Goal: Obtain resource: Download file/media

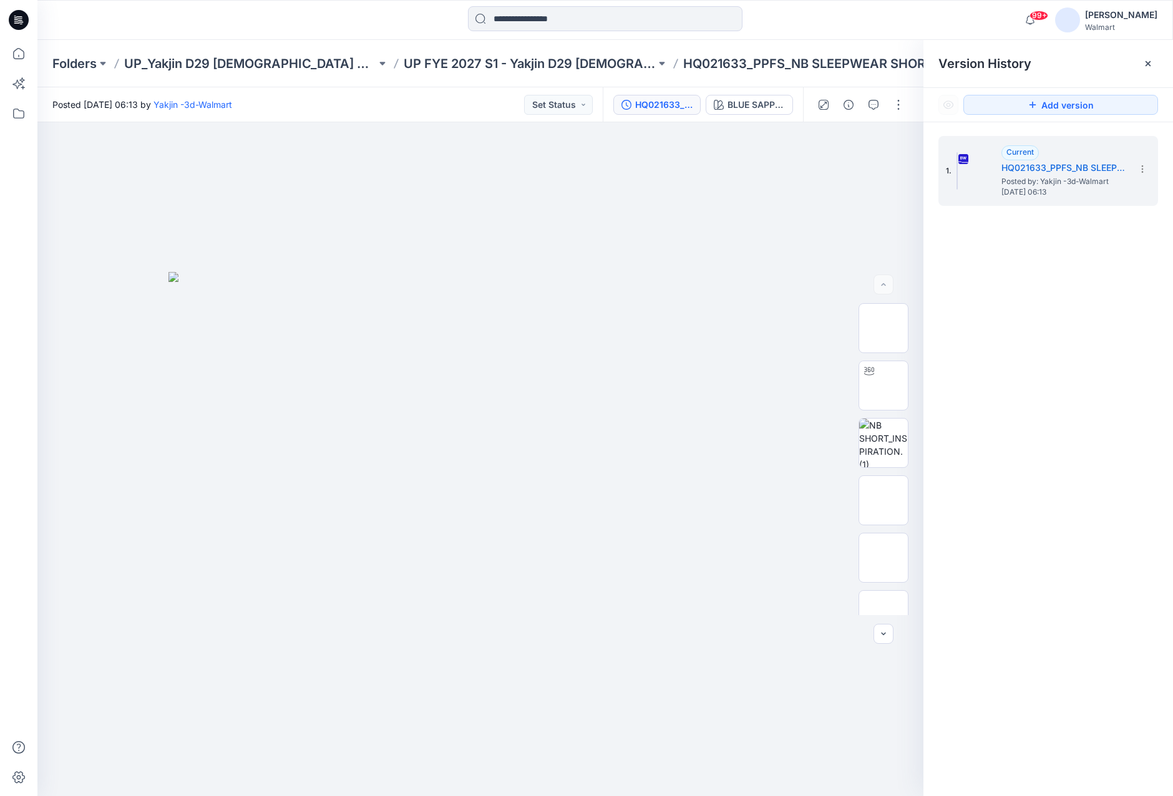
click at [285, 17] on div at bounding box center [179, 19] width 284 height 27
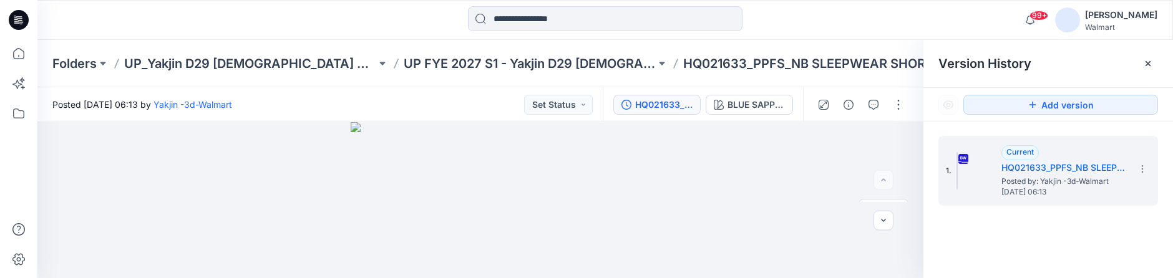
click at [714, 278] on html "99+ Notifications JB Janelle Batlle commented on WM12604J POINTELLE PANT-FAUX F…" at bounding box center [586, 139] width 1173 height 278
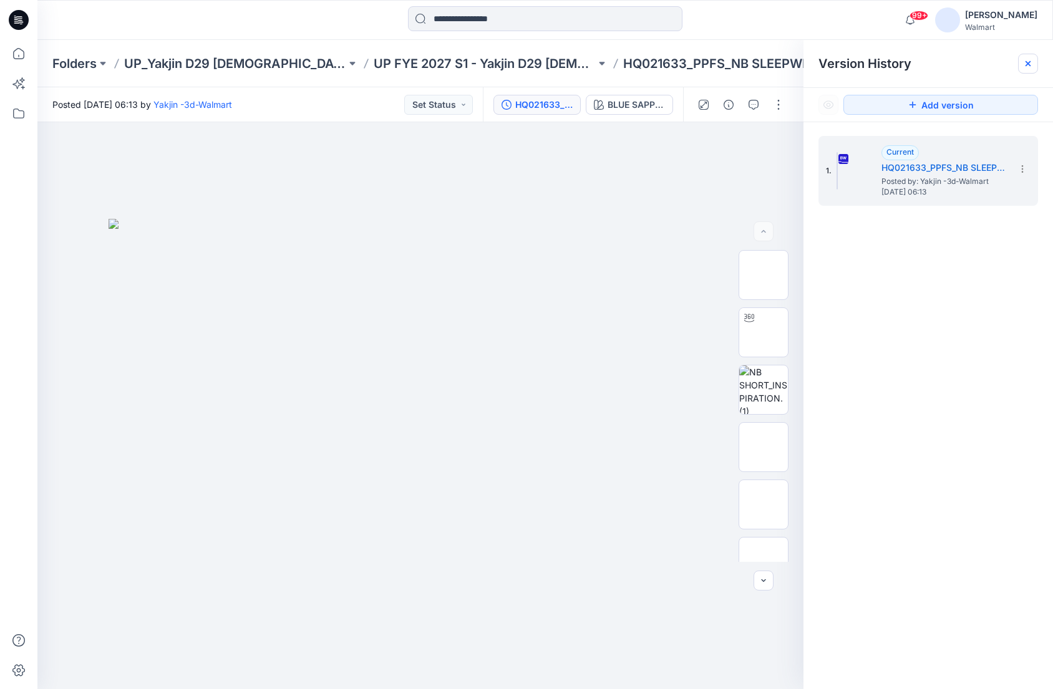
click at [1027, 64] on icon at bounding box center [1028, 64] width 10 height 10
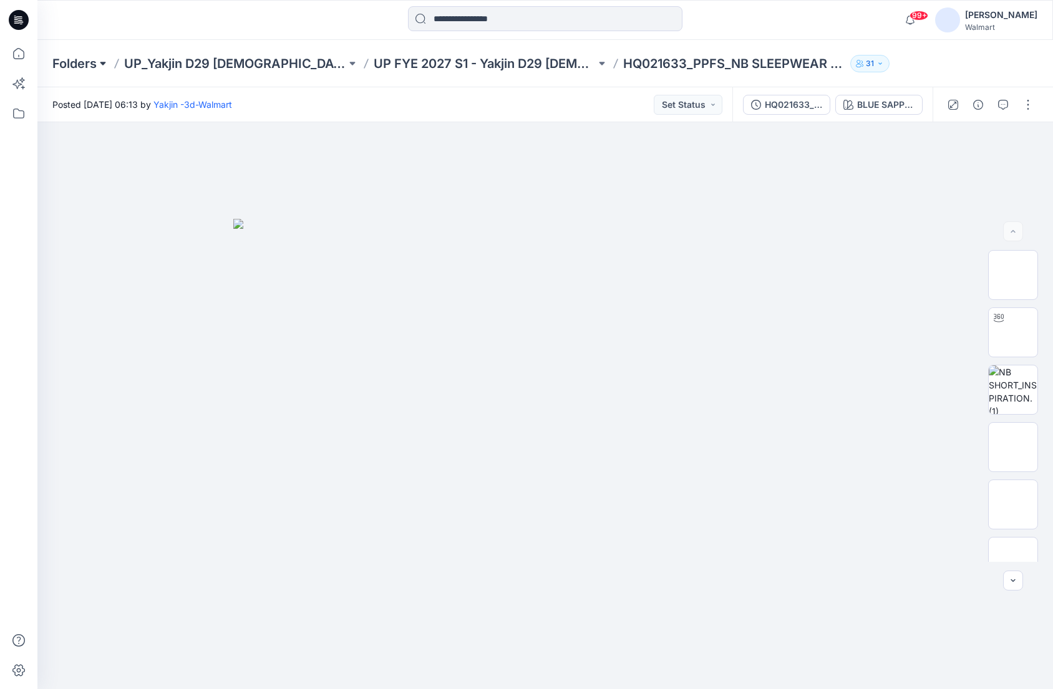
click at [97, 62] on button at bounding box center [103, 63] width 12 height 17
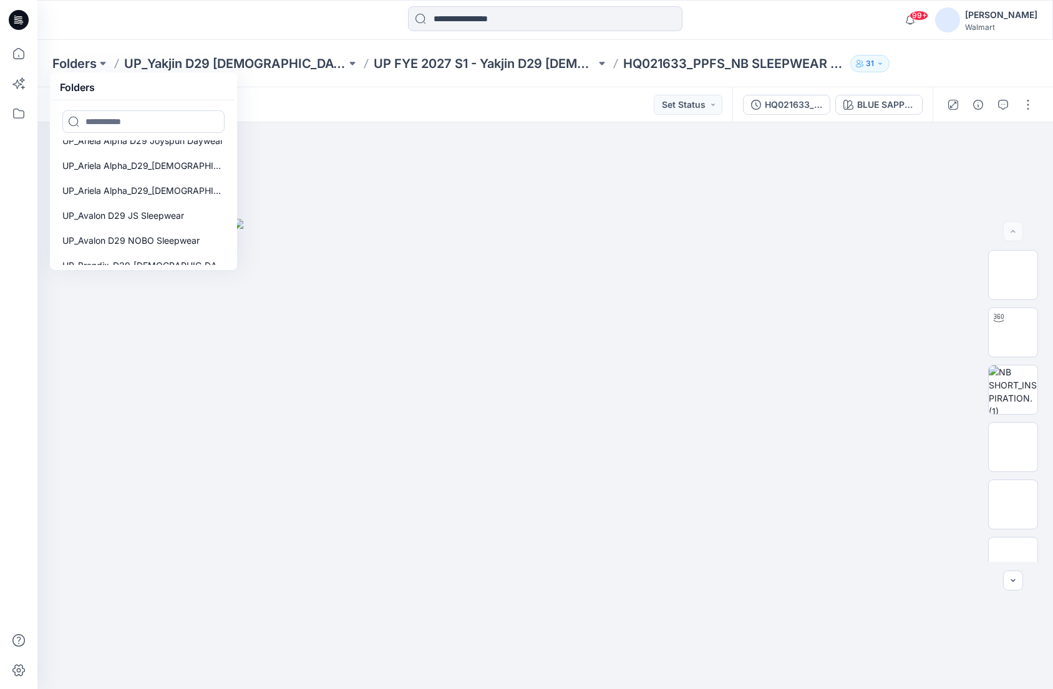
scroll to position [228, 0]
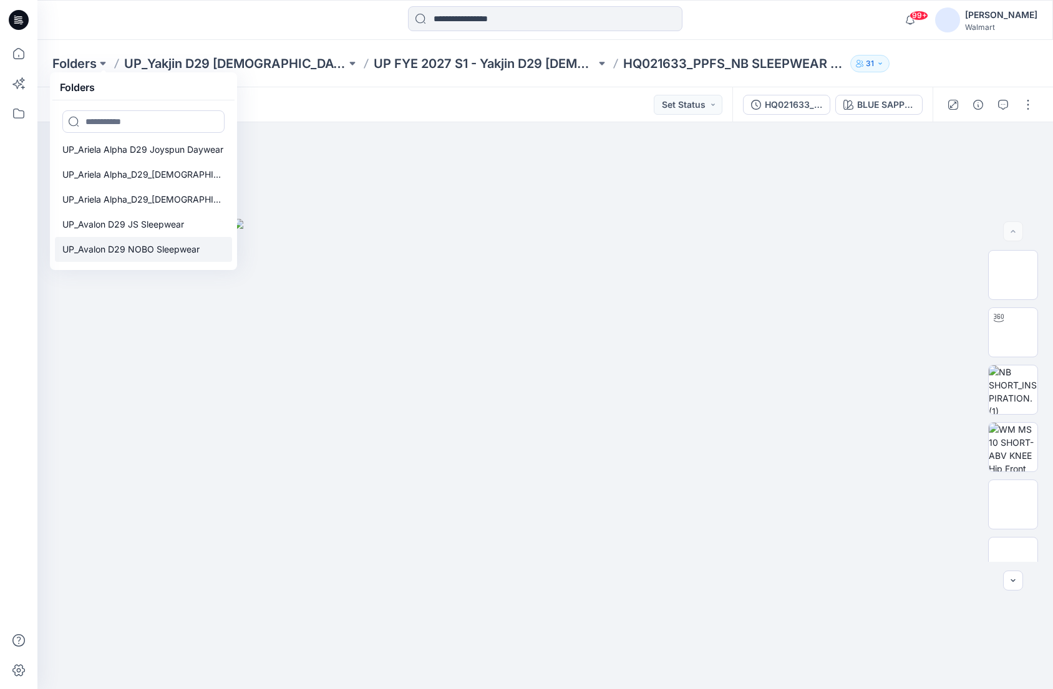
click at [158, 251] on p "UP_Avalon D29 NOBO Sleepwear" at bounding box center [130, 249] width 137 height 15
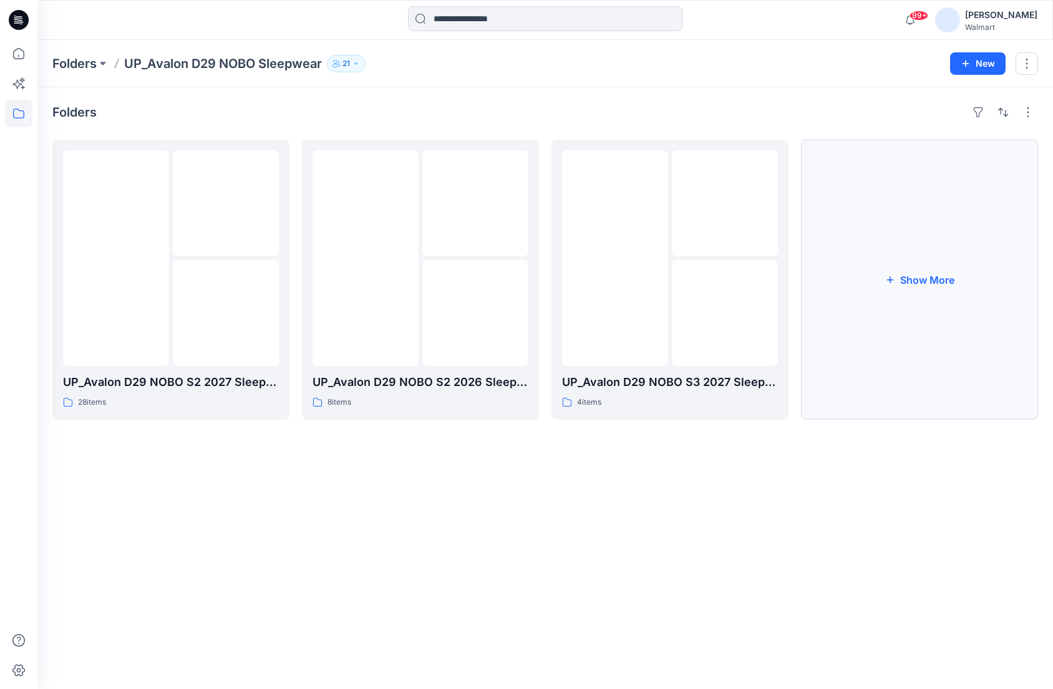
click at [941, 238] on button "Show More" at bounding box center [919, 280] width 237 height 280
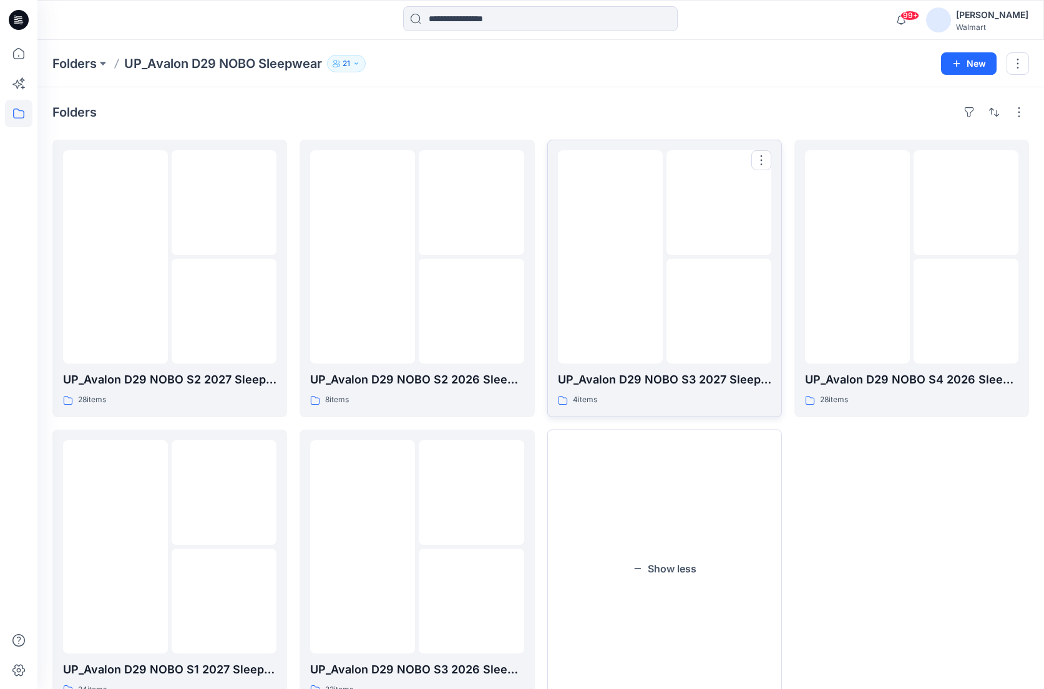
click at [610, 257] on img at bounding box center [610, 257] width 0 height 0
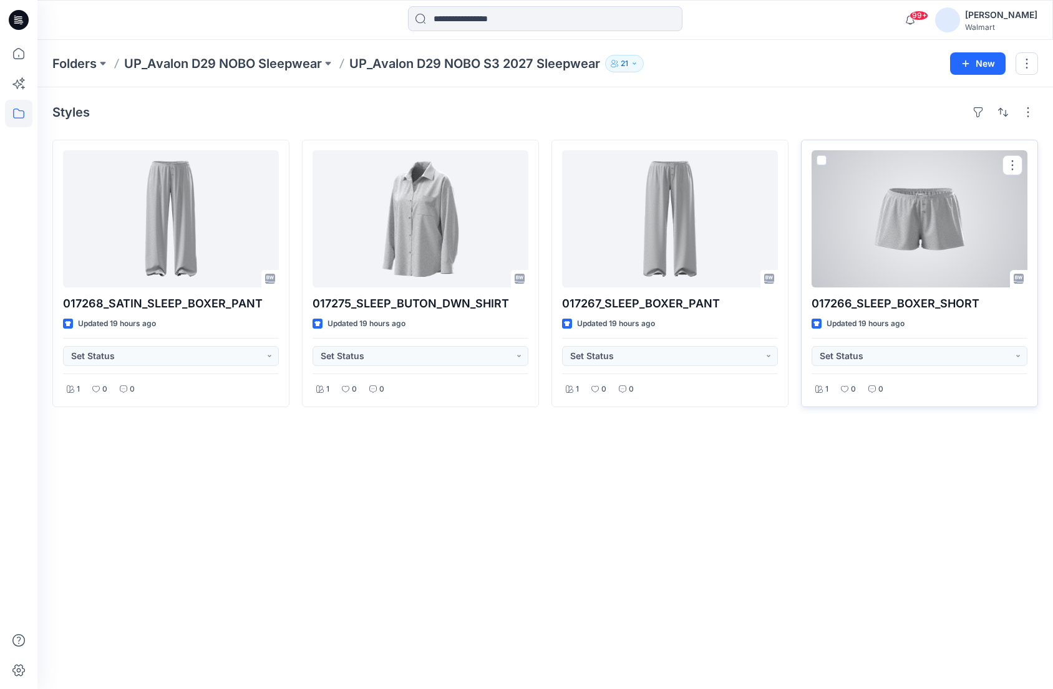
click at [897, 230] on div at bounding box center [919, 218] width 216 height 137
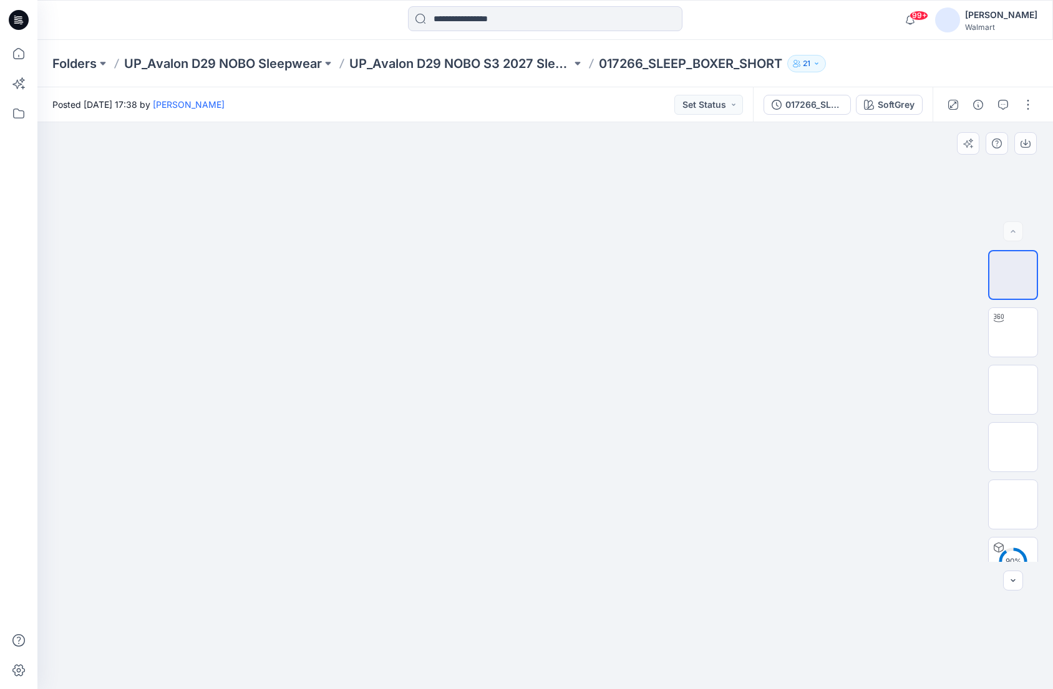
scroll to position [25, 0]
click at [1013, 307] on img at bounding box center [1013, 307] width 0 height 0
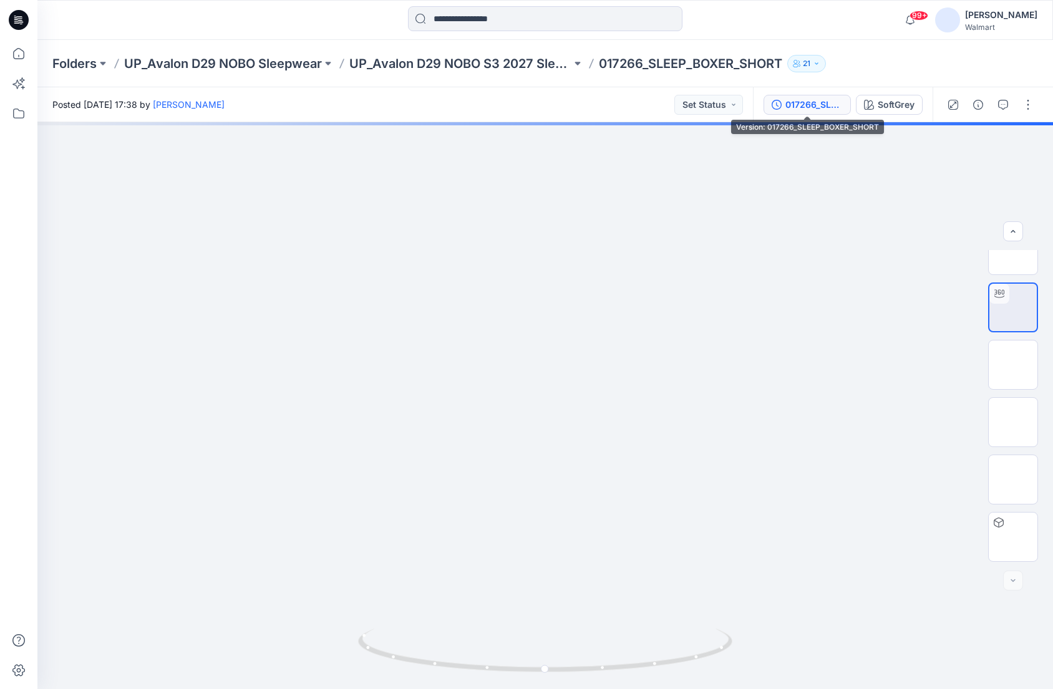
click at [805, 109] on div "017266_SLEEP_BOXER_SHORT" at bounding box center [813, 105] width 57 height 14
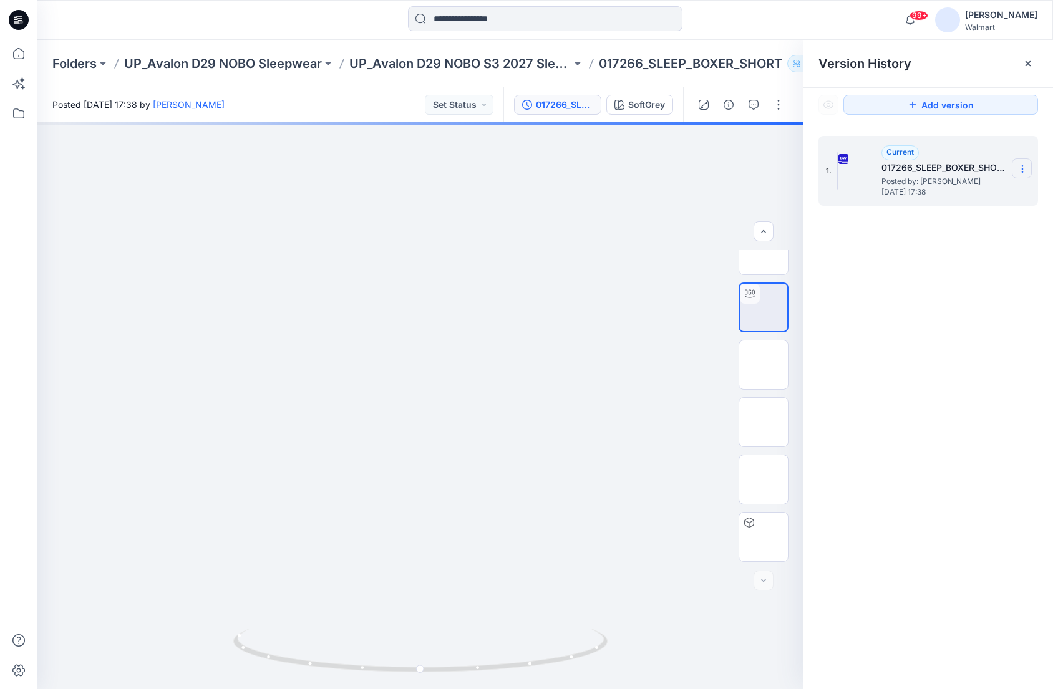
click at [1024, 167] on icon at bounding box center [1022, 169] width 10 height 10
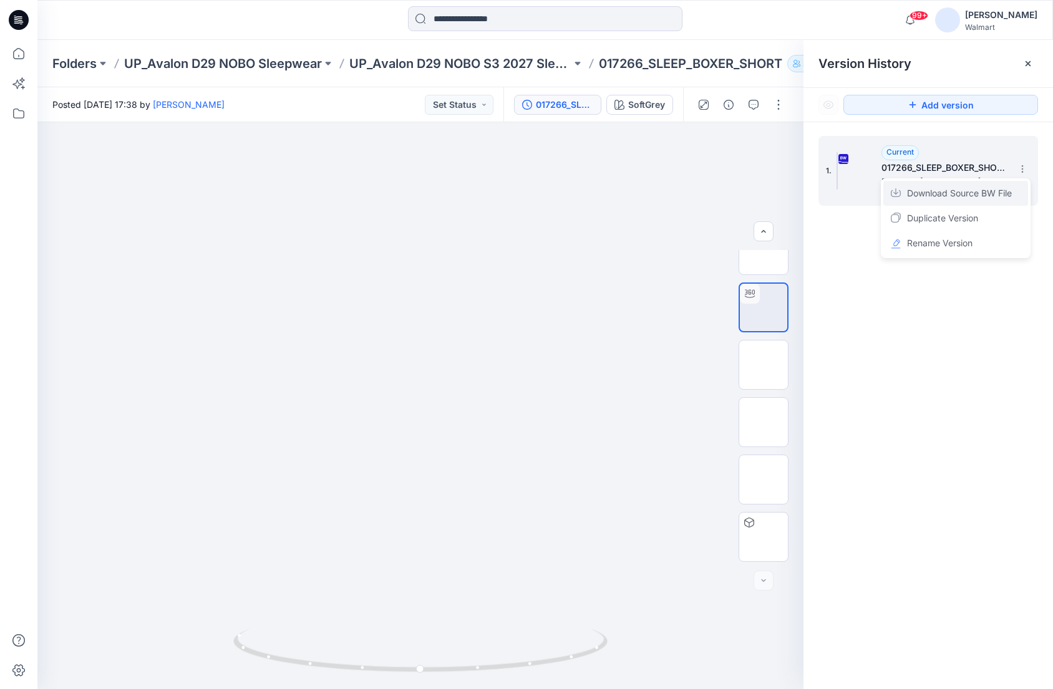
click at [987, 192] on span "Download Source BW File" at bounding box center [959, 193] width 105 height 15
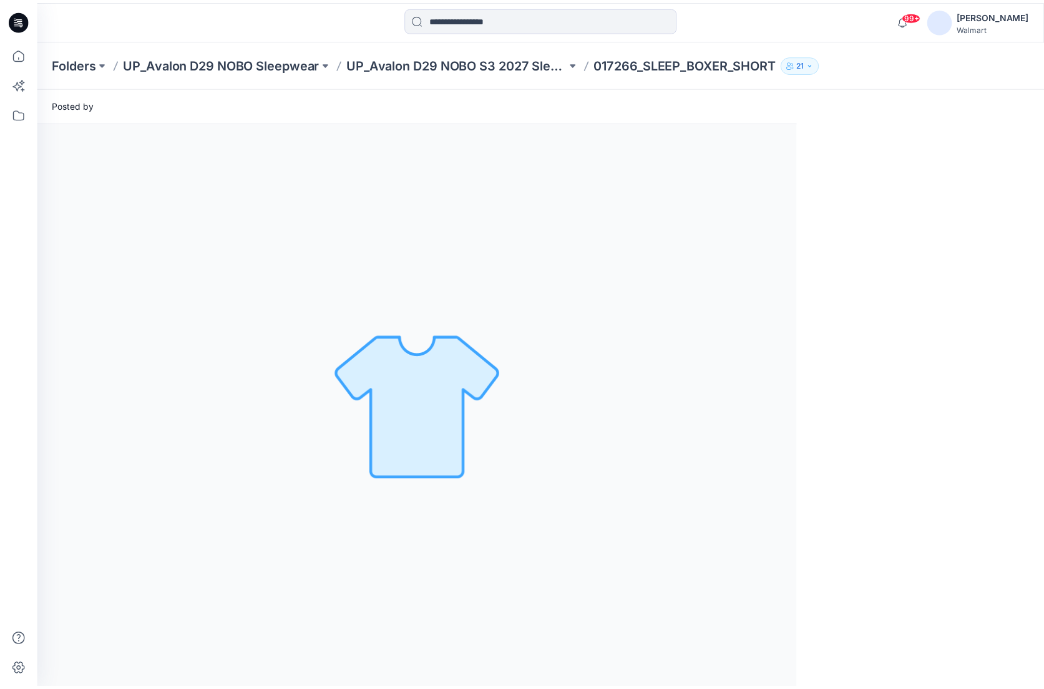
scroll to position [0, 0]
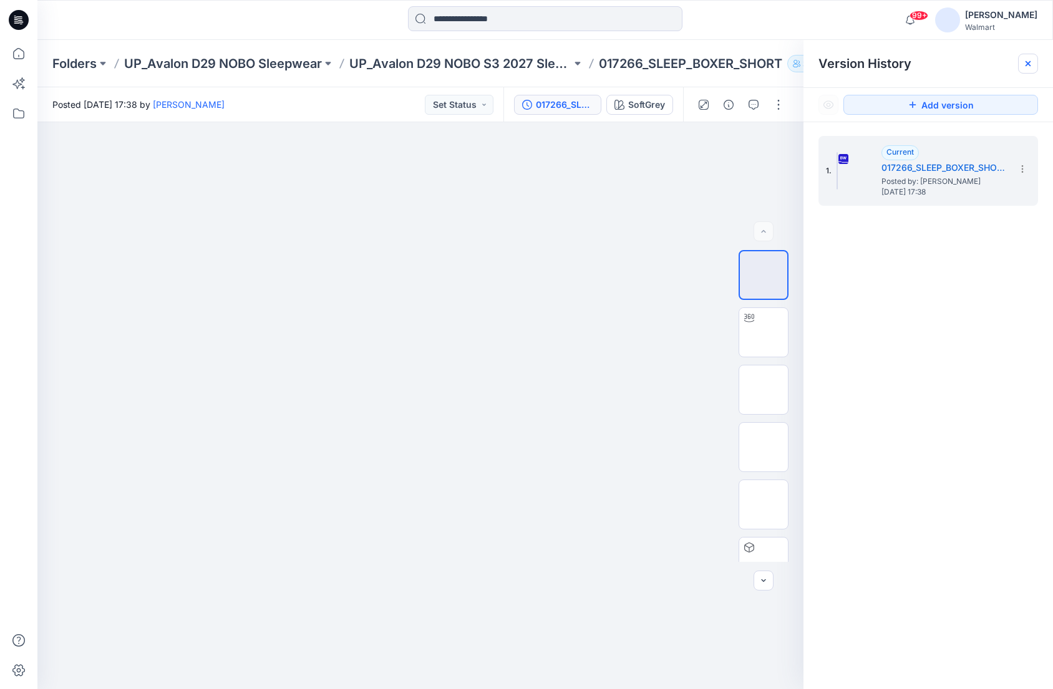
click at [1029, 60] on icon at bounding box center [1028, 64] width 10 height 10
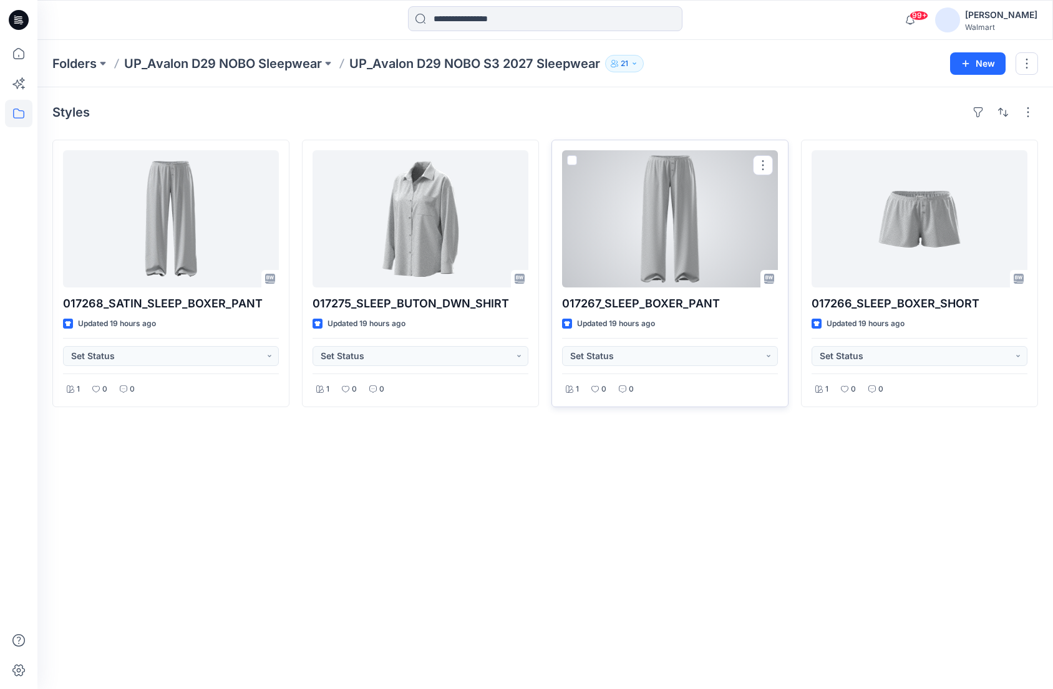
click at [671, 214] on div at bounding box center [670, 218] width 216 height 137
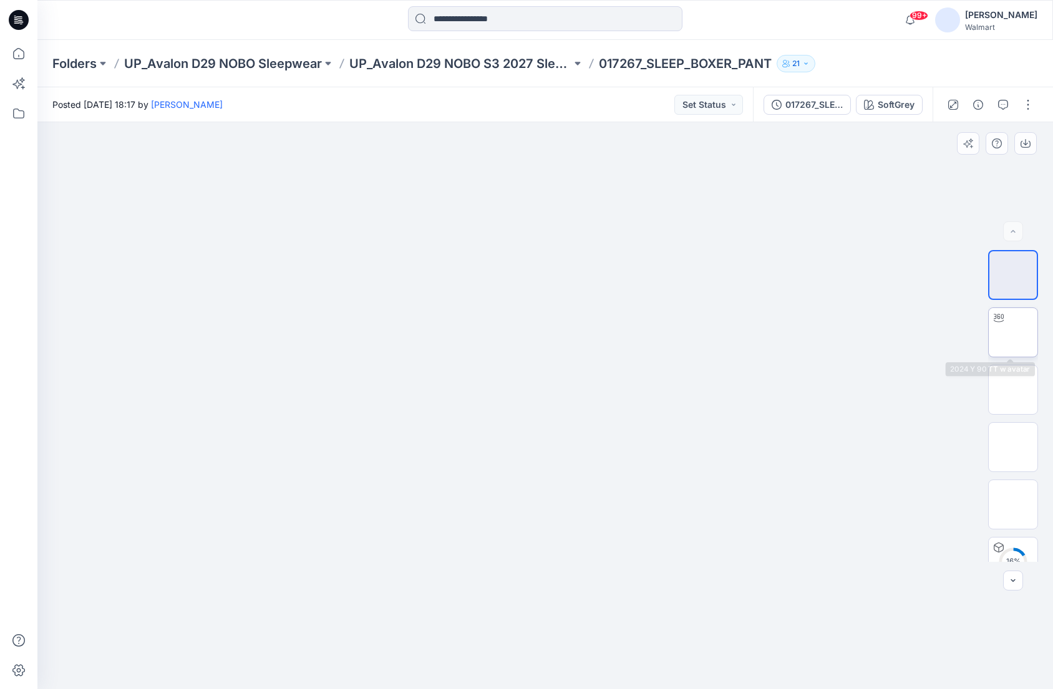
click at [1013, 332] on img at bounding box center [1013, 332] width 0 height 0
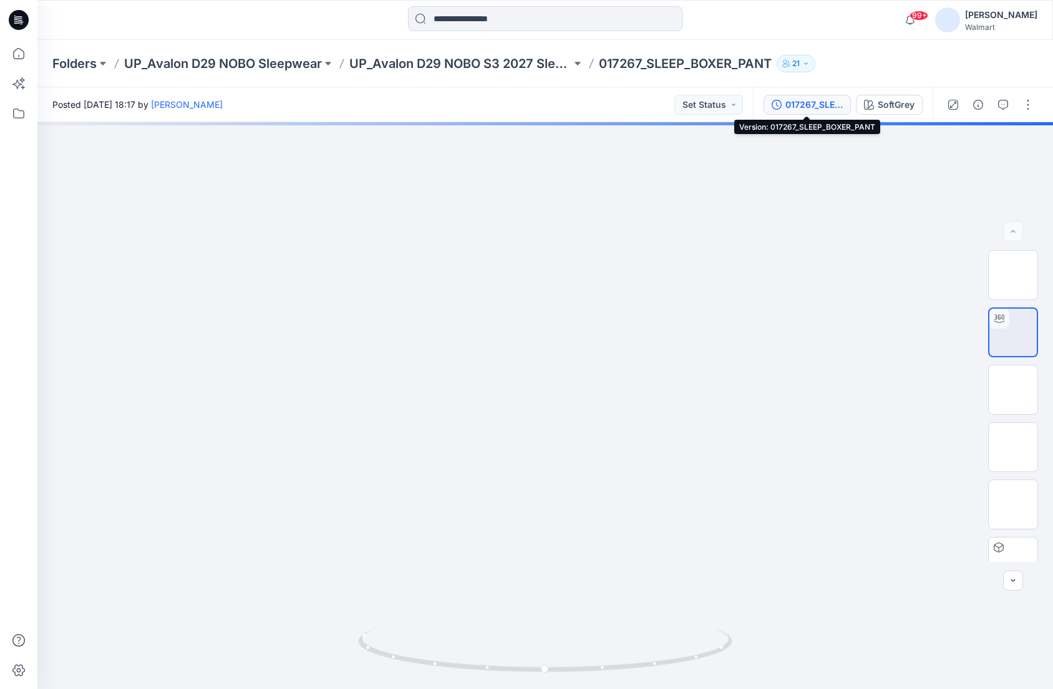
click at [788, 105] on div "017267_SLEEP_BOXER_PANT" at bounding box center [813, 105] width 57 height 14
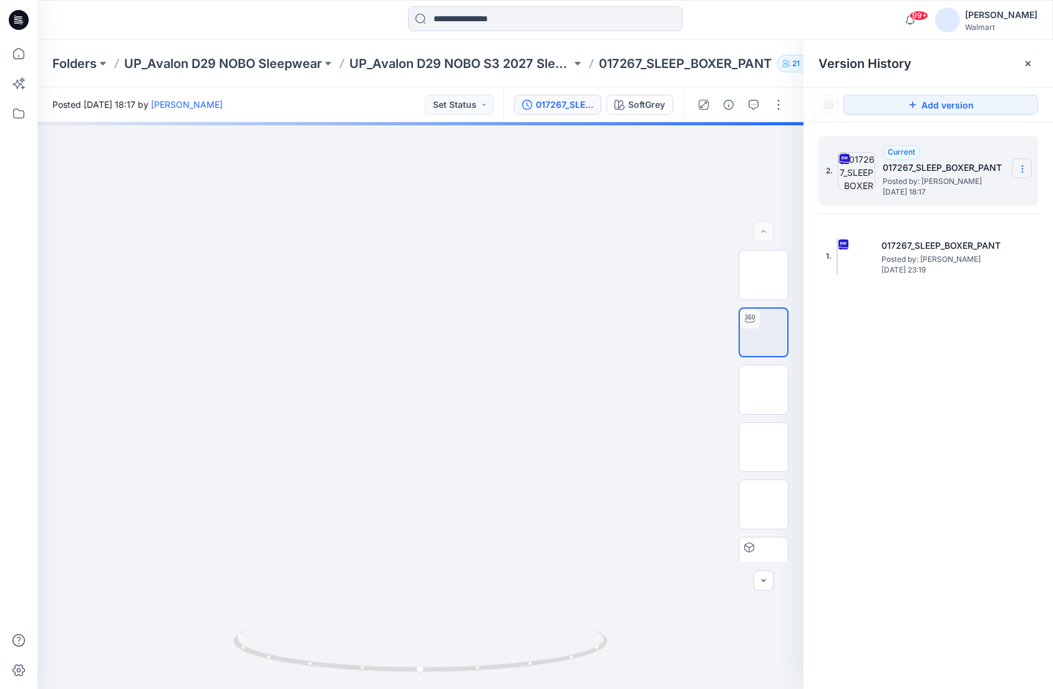
click at [1025, 166] on icon at bounding box center [1022, 169] width 10 height 10
click at [991, 193] on span "Download Source BW File" at bounding box center [959, 193] width 105 height 15
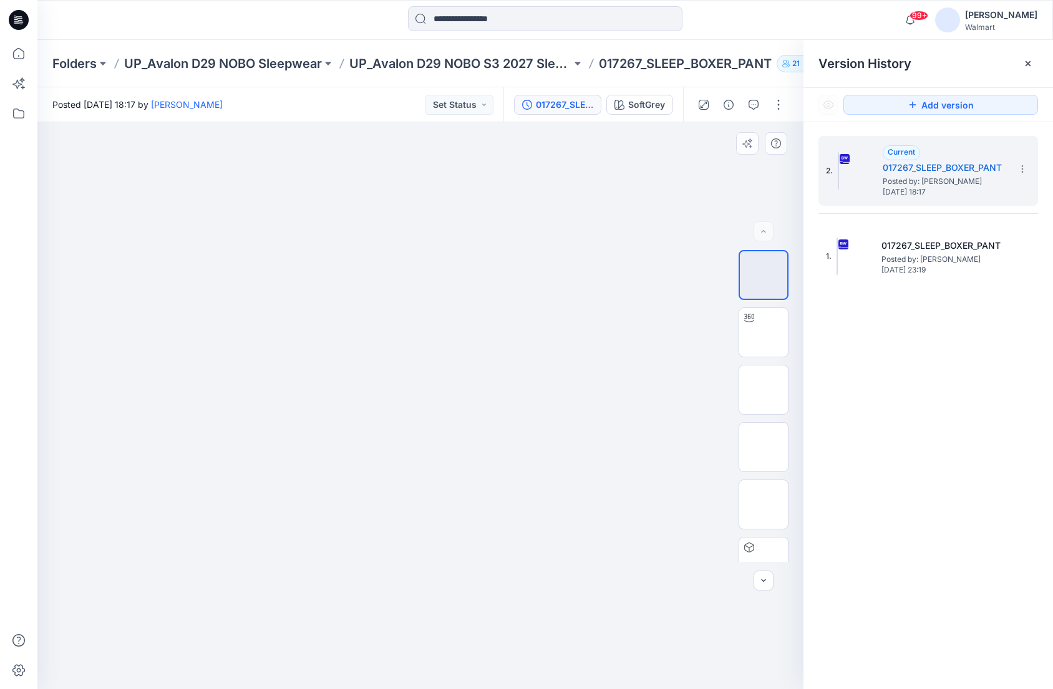
click at [634, 218] on div at bounding box center [420, 405] width 766 height 567
click at [1032, 62] on icon at bounding box center [1028, 64] width 10 height 10
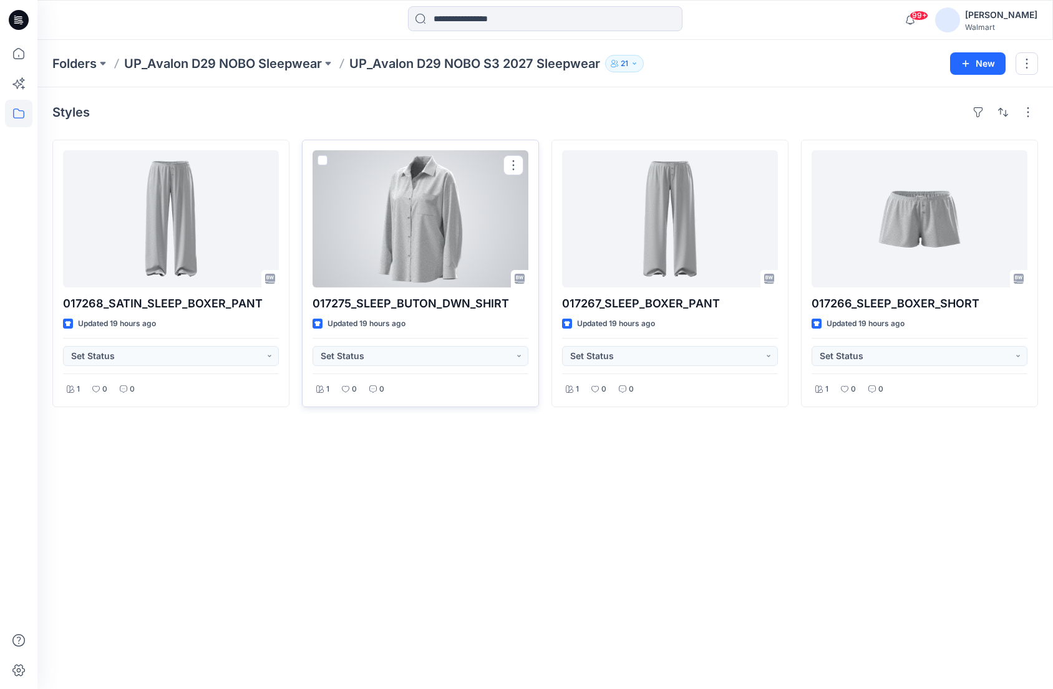
click at [399, 241] on div at bounding box center [420, 218] width 216 height 137
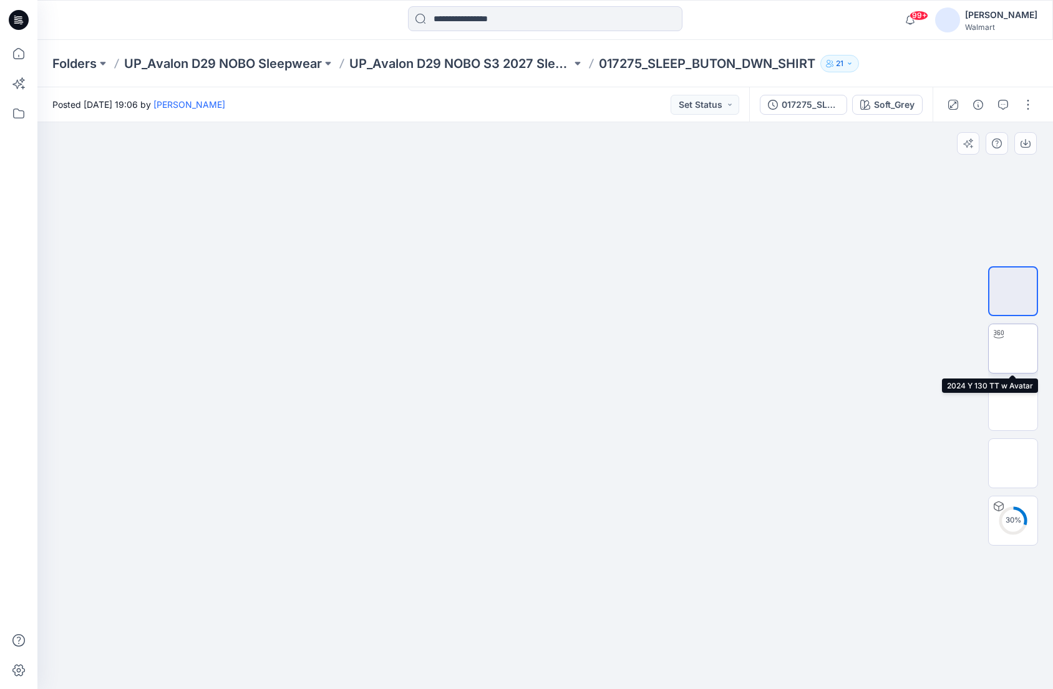
click at [1013, 349] on img at bounding box center [1013, 349] width 0 height 0
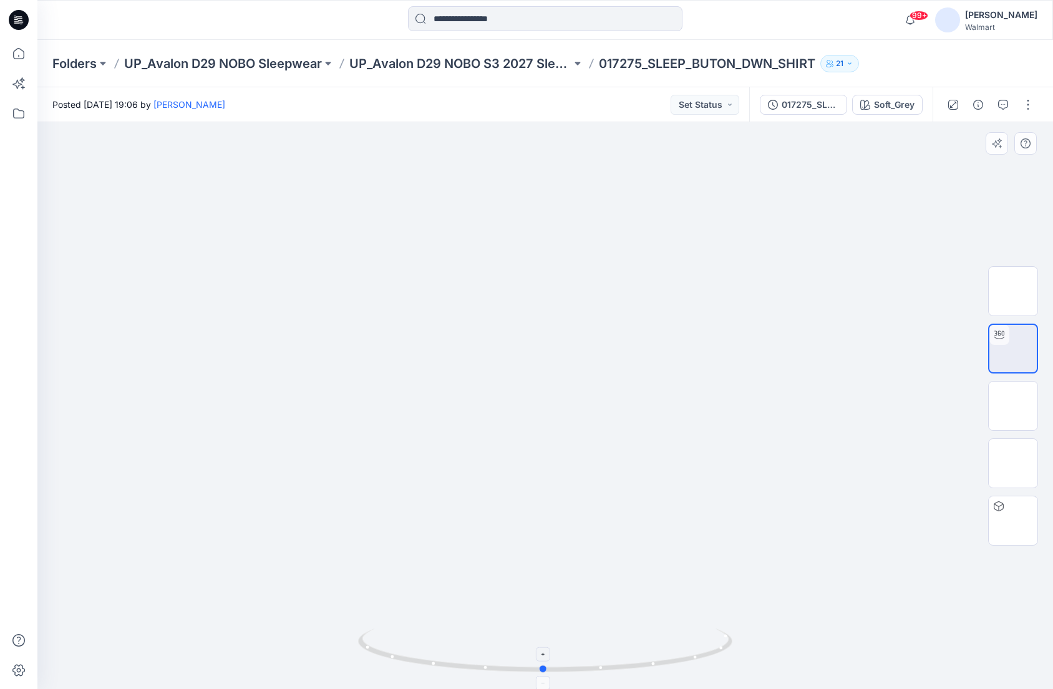
drag, startPoint x: 548, startPoint y: 669, endPoint x: 546, endPoint y: 644, distance: 24.4
click at [546, 644] on icon at bounding box center [546, 652] width 377 height 47
click at [806, 107] on div "017275_SLEEP_BUTON_DWN_SHIRT" at bounding box center [810, 105] width 57 height 14
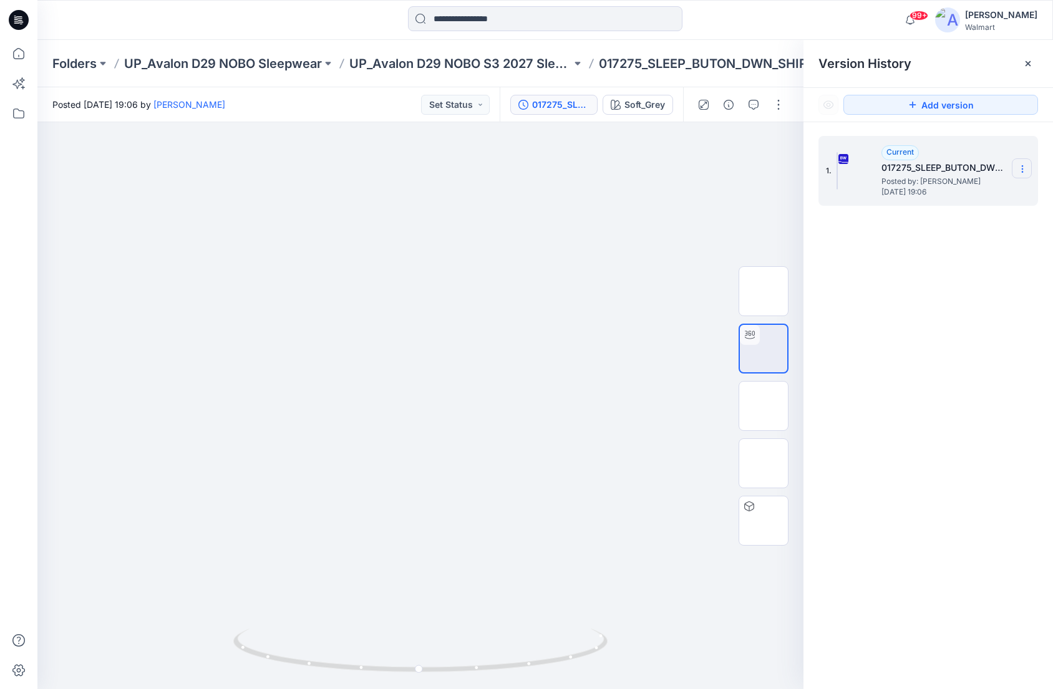
click at [1020, 167] on icon at bounding box center [1022, 169] width 10 height 10
click at [977, 191] on span "Download Source BW File" at bounding box center [959, 193] width 105 height 15
click at [211, 11] on div at bounding box center [164, 19] width 254 height 27
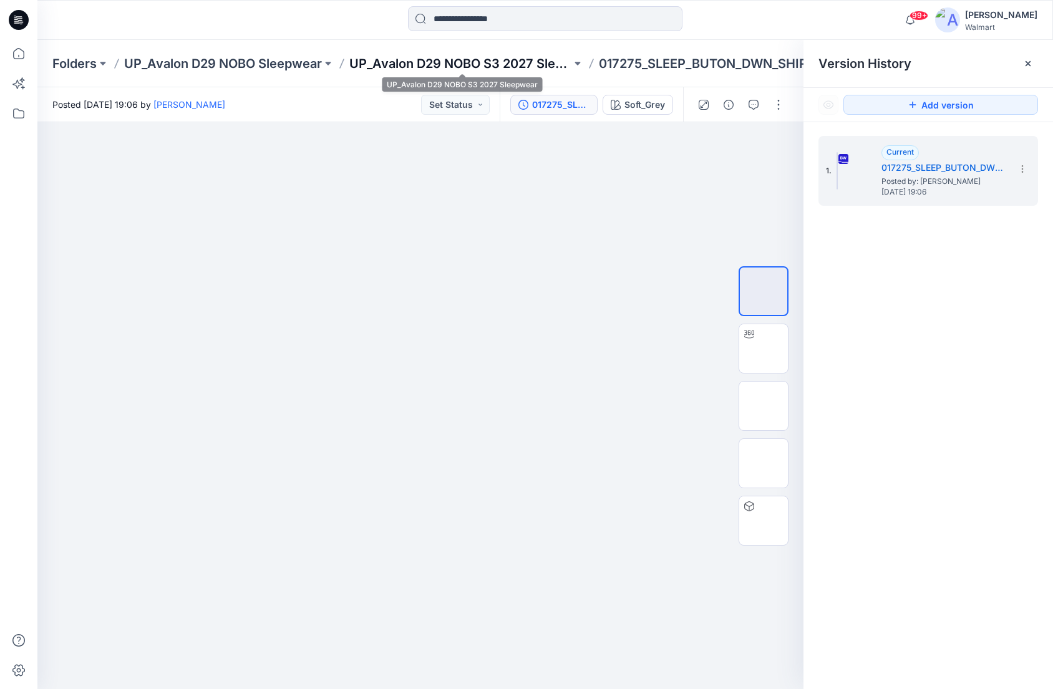
click at [519, 64] on p "UP_Avalon D29 NOBO S3 2027 Sleepwear" at bounding box center [460, 63] width 222 height 17
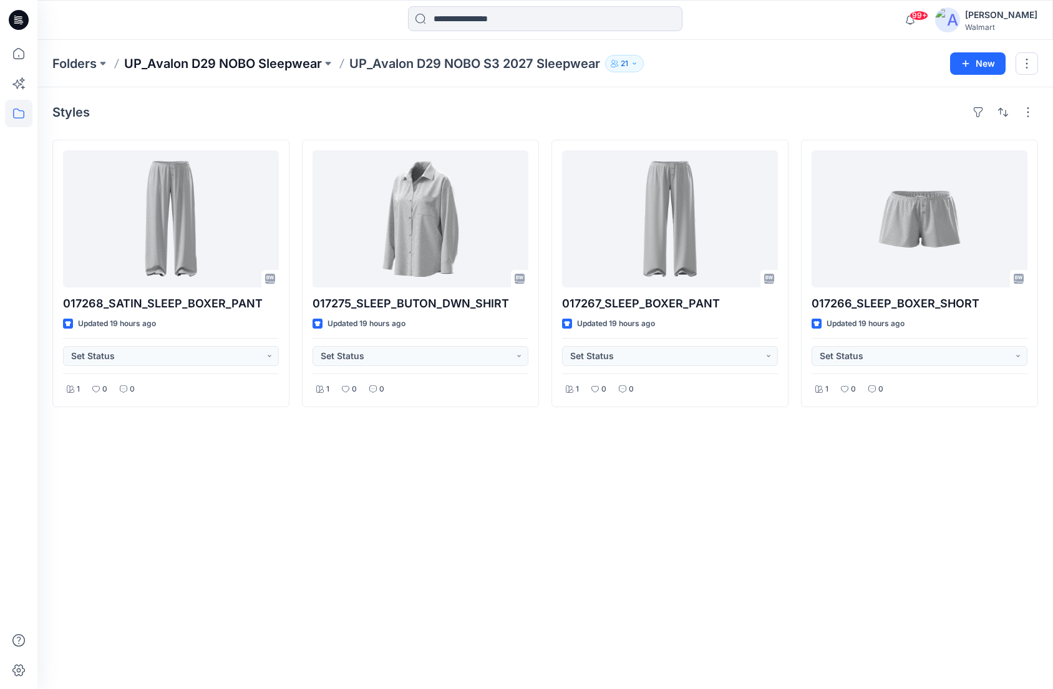
click at [297, 62] on p "UP_Avalon D29 NOBO Sleepwear" at bounding box center [223, 63] width 198 height 17
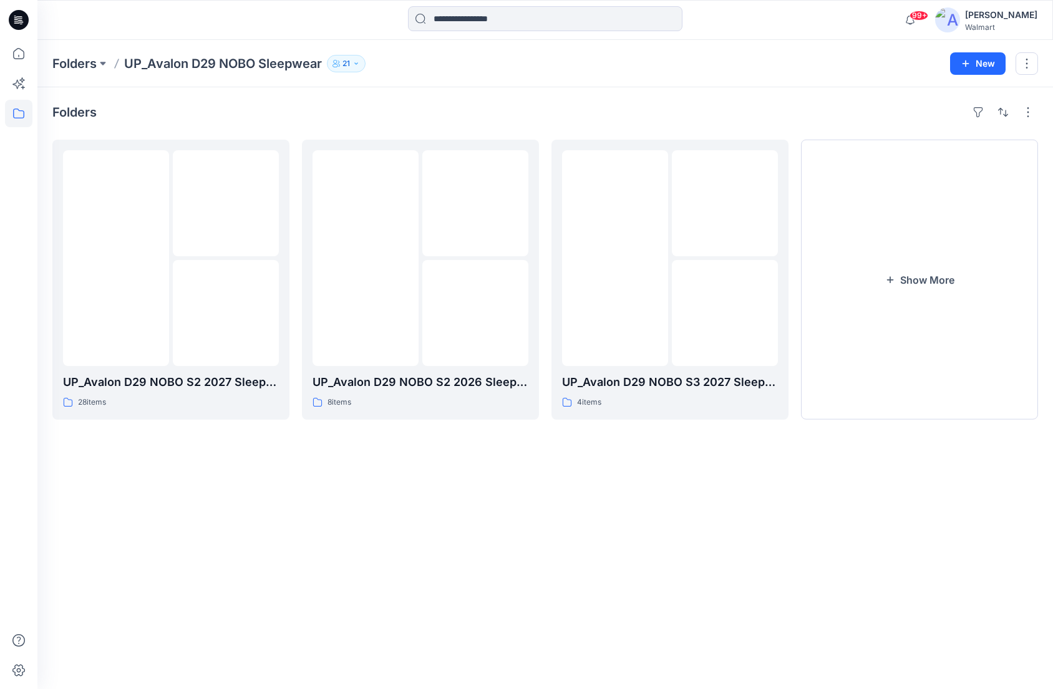
click at [747, 482] on div "Folders UP_Avalon D29 NOBO S2 2027 Sleepwear 28 items UP_Avalon D29 NOBO S2 202…" at bounding box center [544, 388] width 1015 height 602
click at [366, 258] on img at bounding box center [366, 258] width 0 height 0
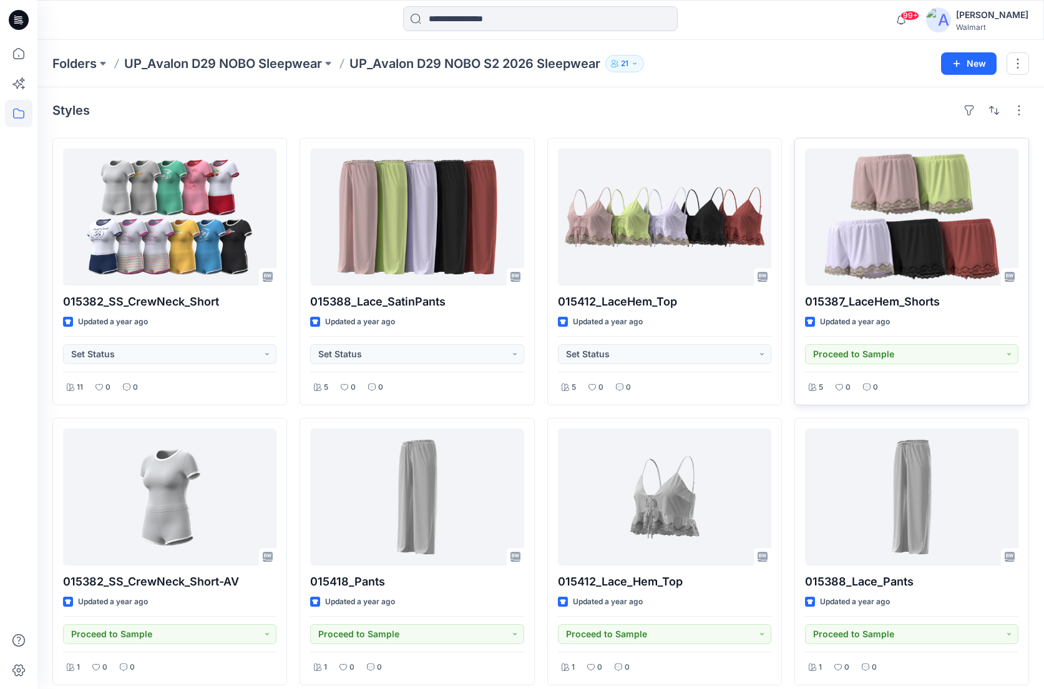
scroll to position [13, 0]
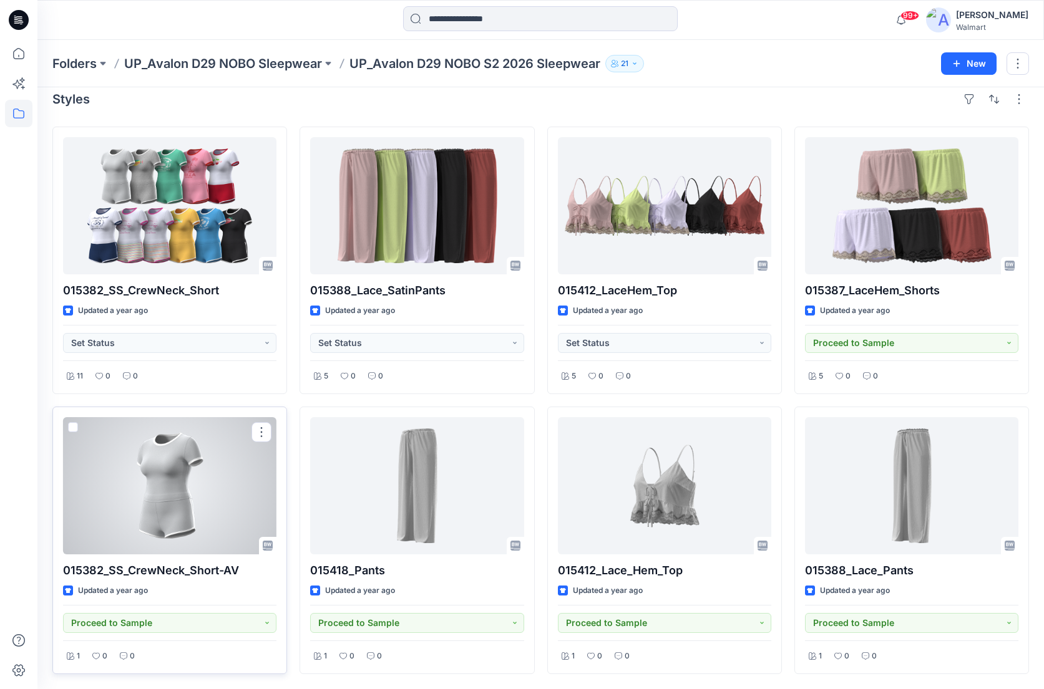
click at [185, 510] on div at bounding box center [169, 485] width 213 height 137
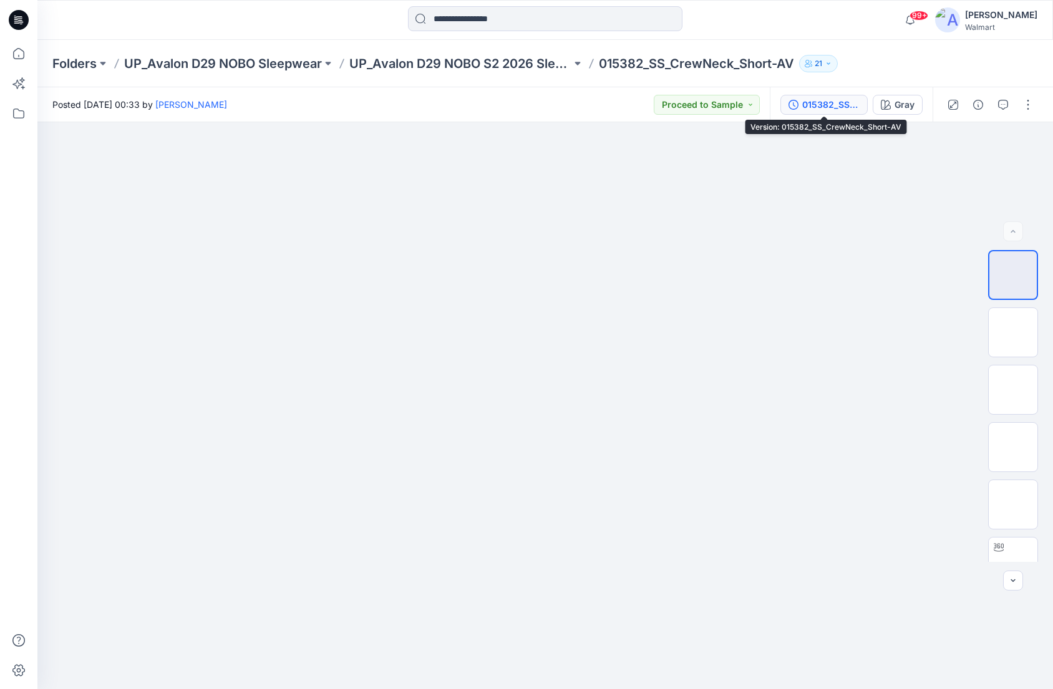
click at [829, 98] on div "015382_SS_CrewNeck_Short-AV" at bounding box center [830, 105] width 57 height 14
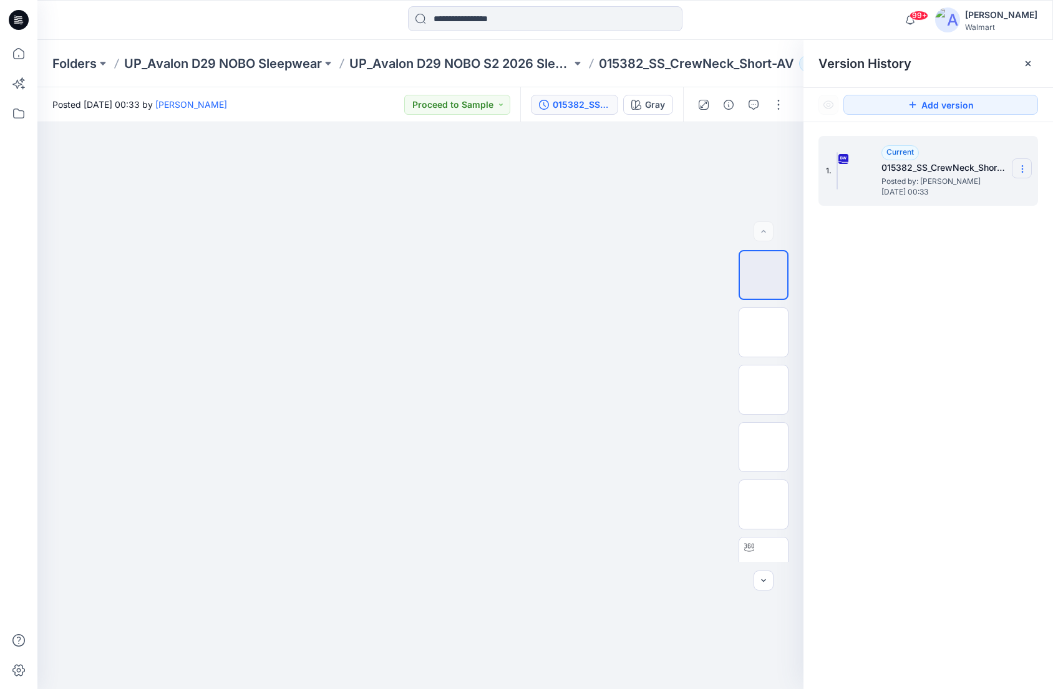
click at [1026, 168] on icon at bounding box center [1022, 169] width 10 height 10
click at [981, 196] on span "Download Source BW File" at bounding box center [959, 193] width 105 height 15
click at [314, 10] on div at bounding box center [545, 19] width 508 height 27
click at [771, 14] on div at bounding box center [545, 19] width 508 height 27
click at [163, 26] on div at bounding box center [164, 19] width 254 height 27
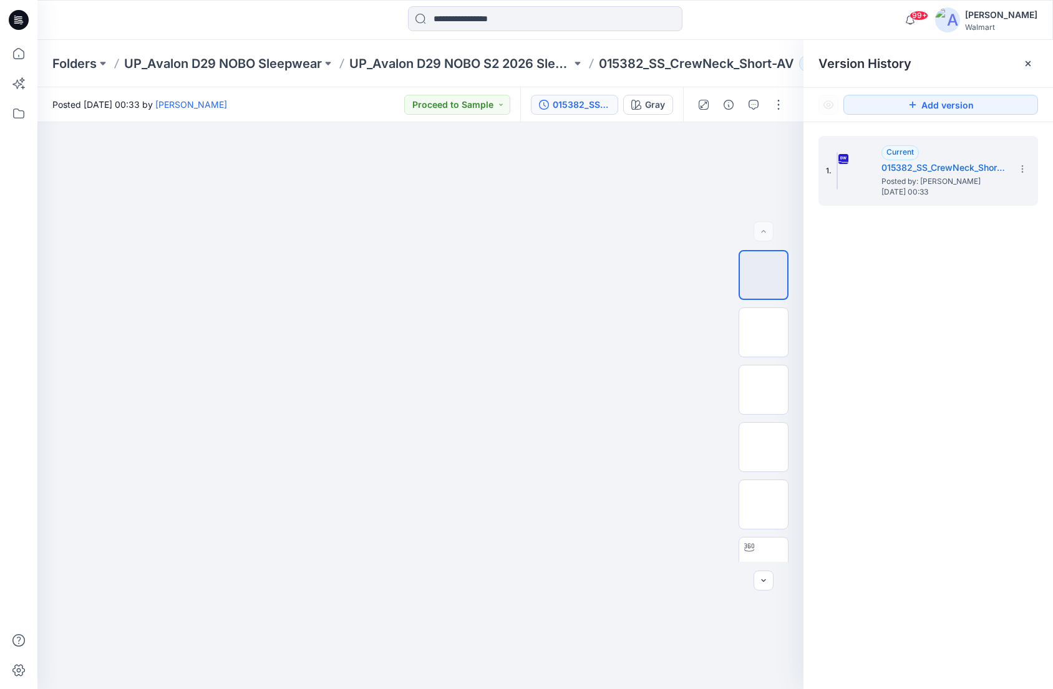
click at [207, 21] on div at bounding box center [164, 19] width 254 height 27
click at [313, 16] on div at bounding box center [545, 19] width 508 height 27
click at [325, 15] on div at bounding box center [545, 19] width 508 height 27
click at [755, 22] on div at bounding box center [545, 19] width 508 height 27
drag, startPoint x: 186, startPoint y: 22, endPoint x: 427, endPoint y: 122, distance: 260.4
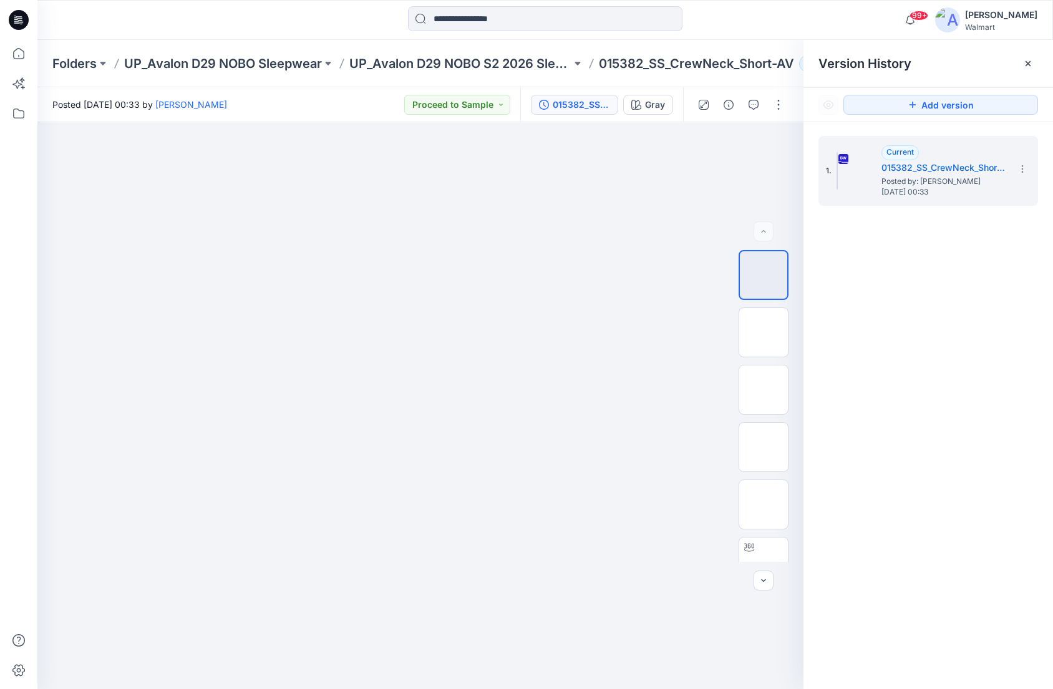
click at [186, 22] on div at bounding box center [164, 19] width 254 height 27
click at [831, 24] on div "99+ Notifications JB Janelle Batlle commented on WM12604J POINTELLE PANT-FAUX F…" at bounding box center [544, 19] width 1015 height 27
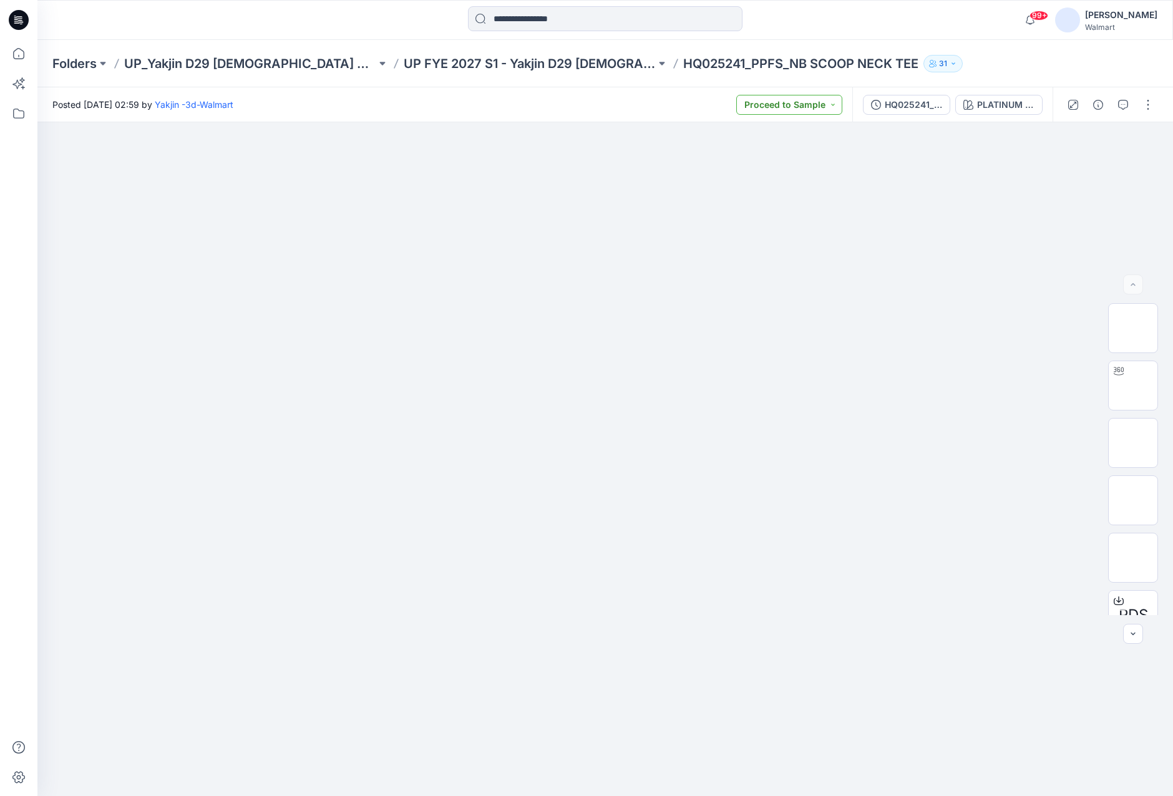
click at [827, 107] on button "Proceed to Sample" at bounding box center [789, 105] width 106 height 20
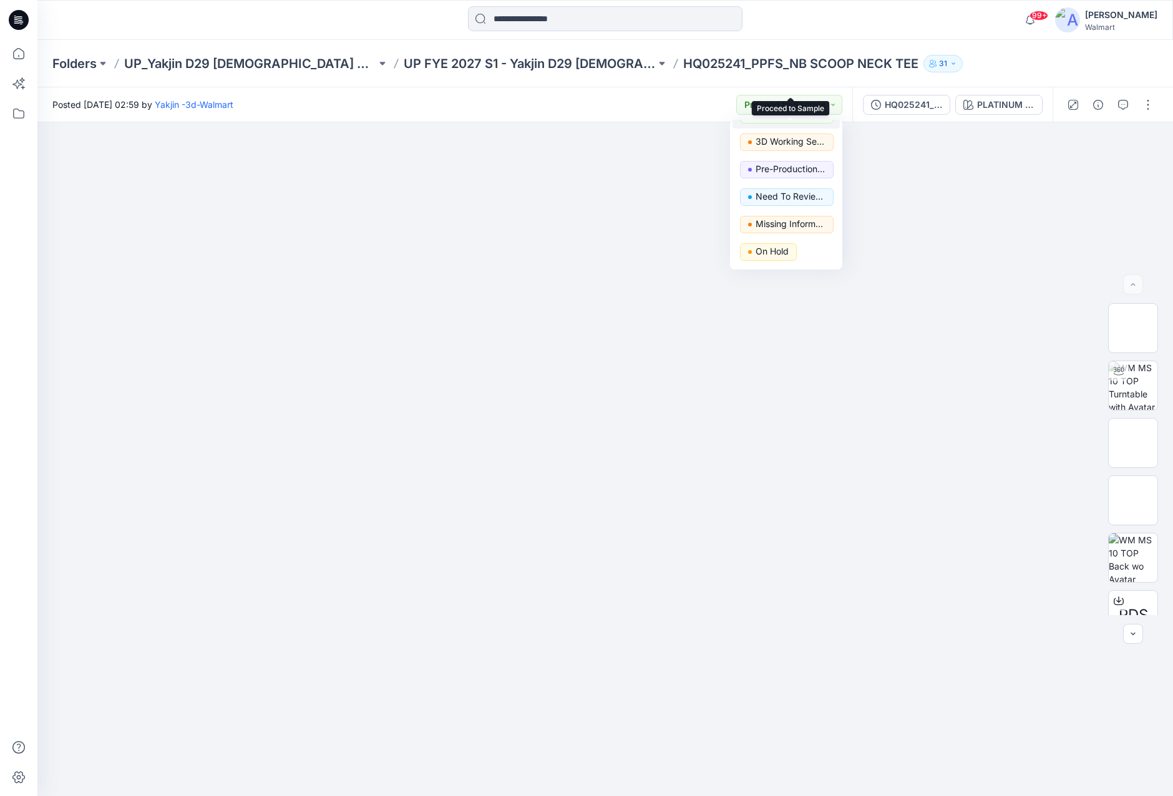
scroll to position [157, 0]
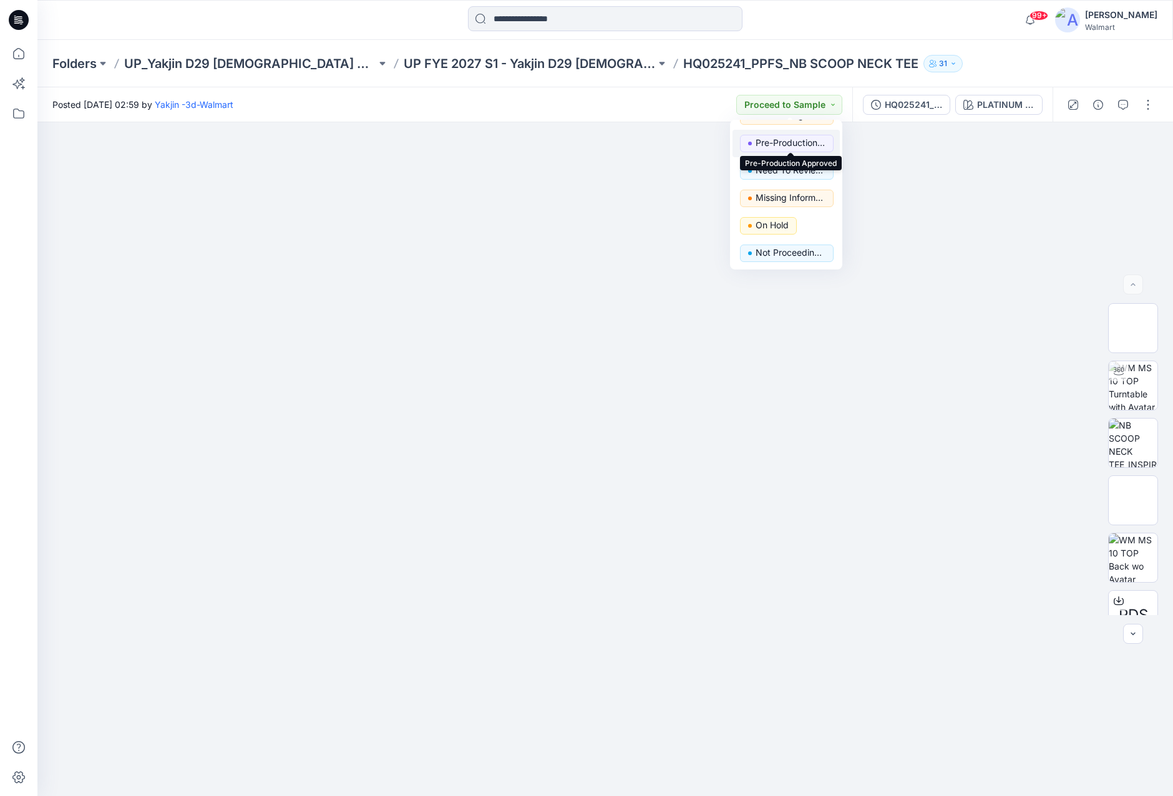
click at [793, 144] on p "Pre-Production Approved" at bounding box center [790, 143] width 70 height 16
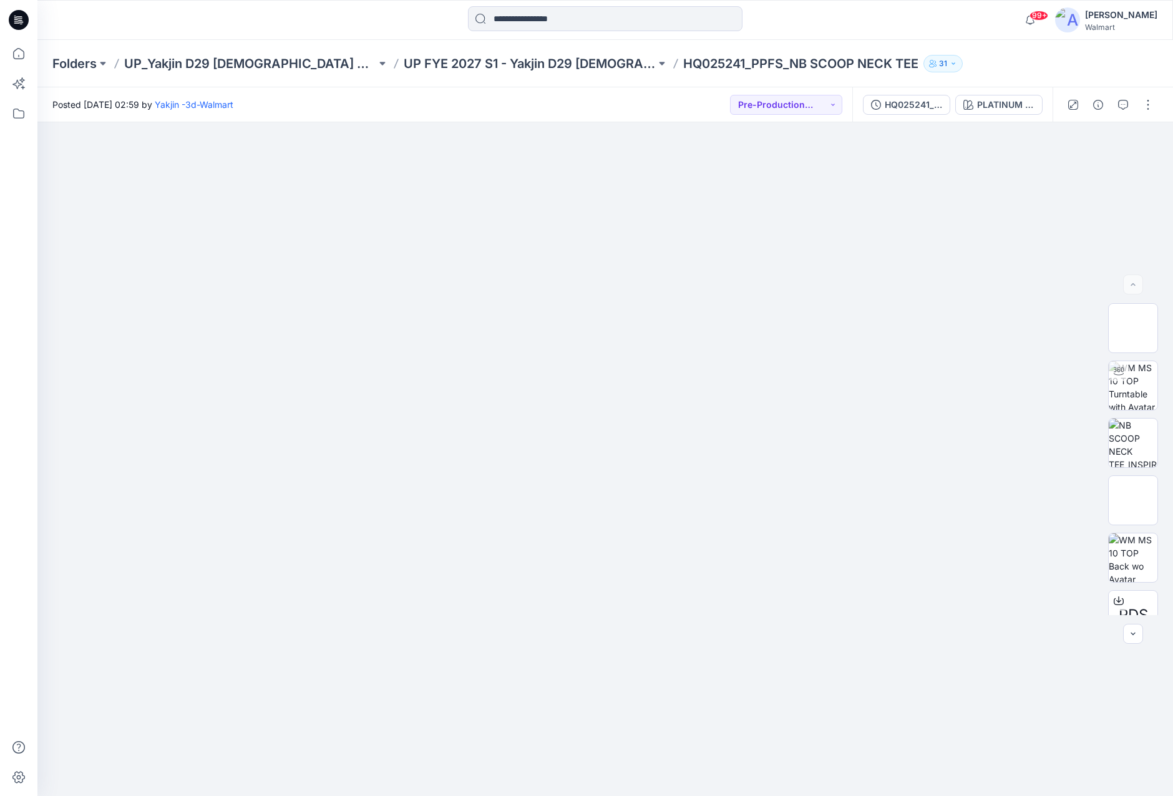
click at [968, 37] on div "99+ Notifications DM Dorelle Mcpherson (Delta Galil) commented on NOBO_3PK_COTT…" at bounding box center [604, 20] width 1135 height 40
